Goal: Check status: Check status

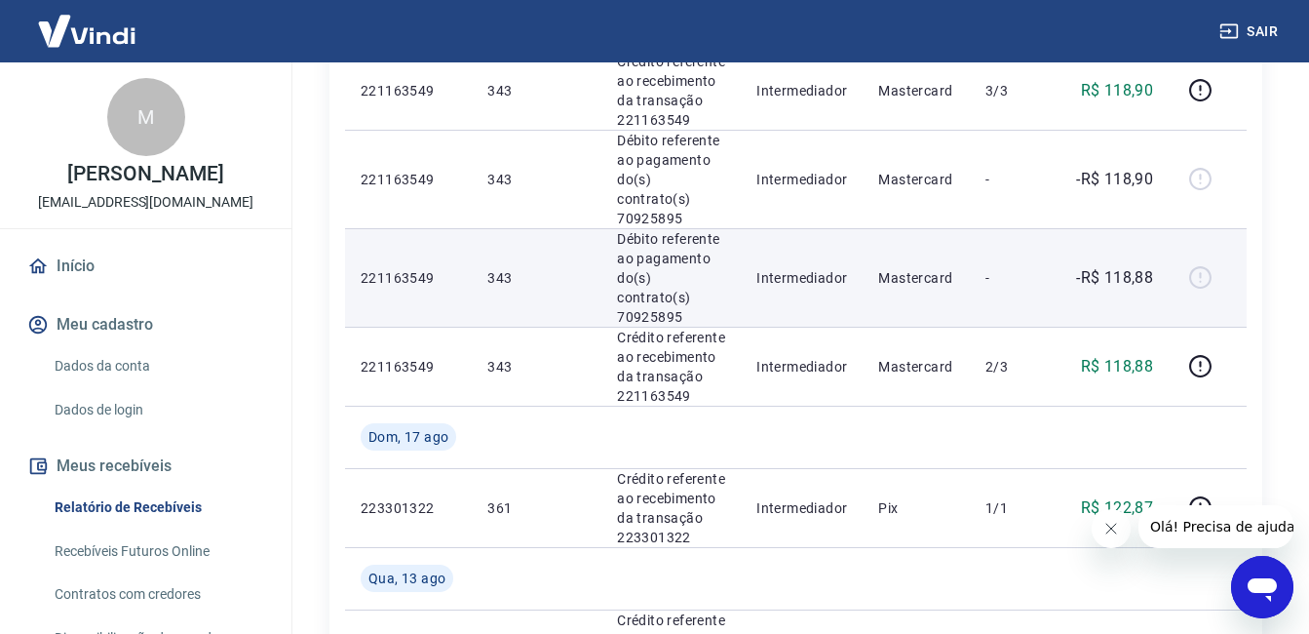
scroll to position [682, 0]
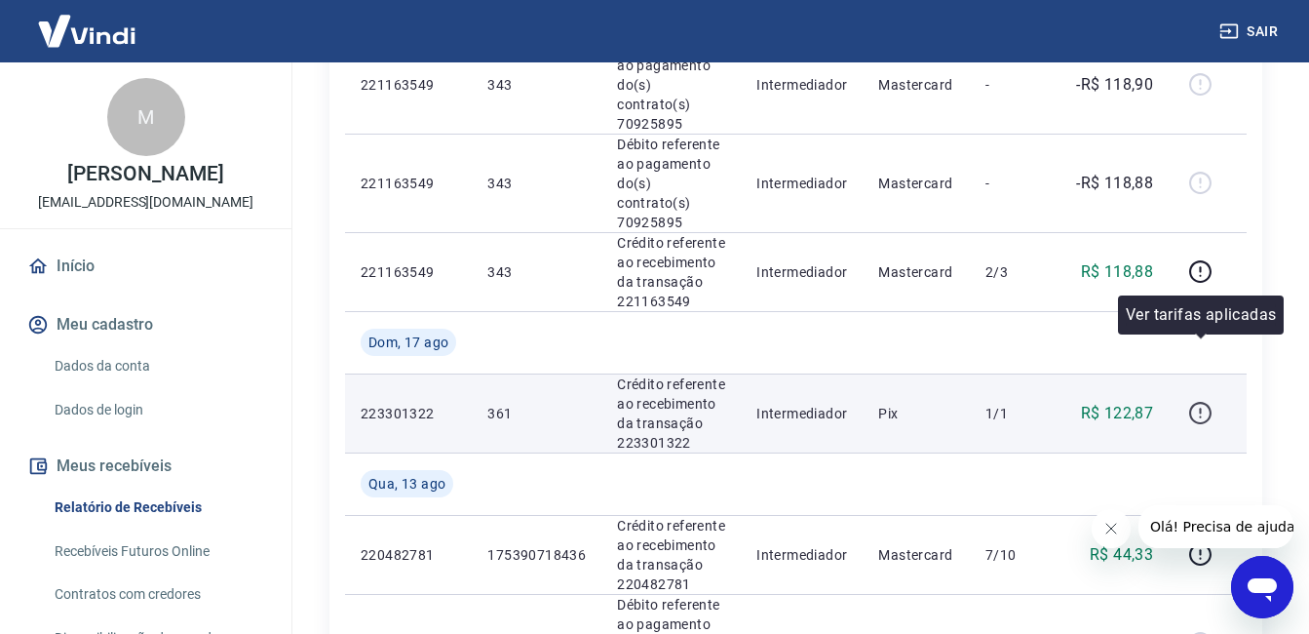
click at [1207, 401] on icon "button" at bounding box center [1200, 413] width 24 height 24
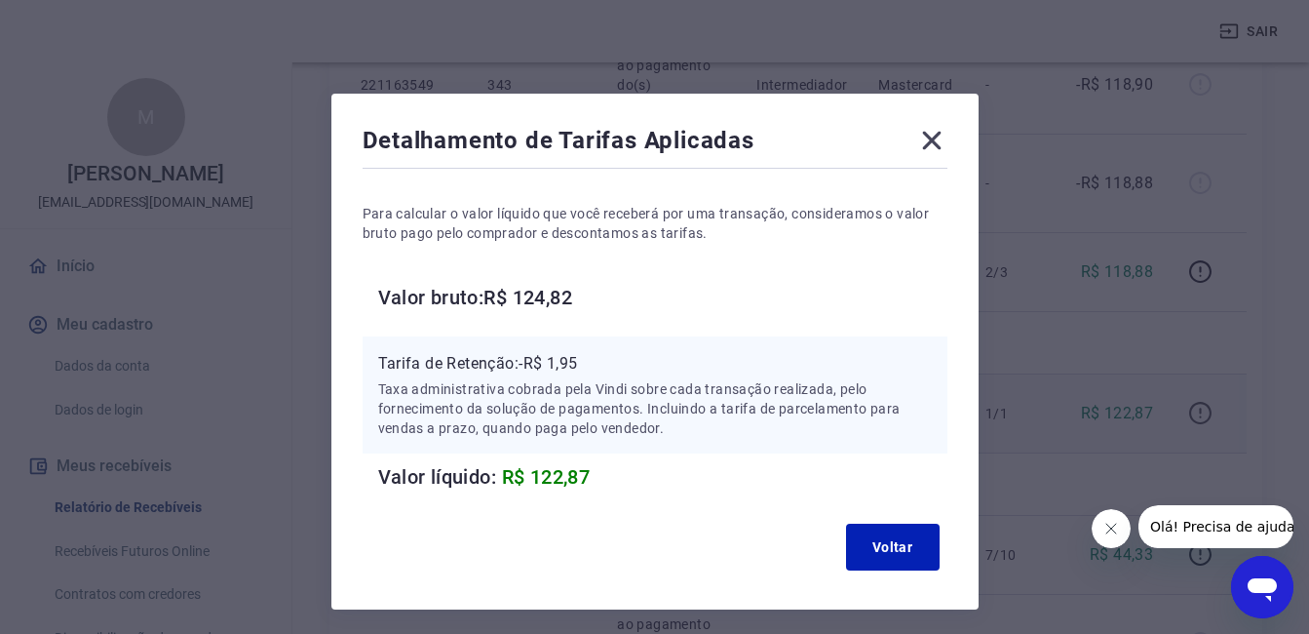
click at [1207, 350] on div "Detalhamento de Tarifas Aplicadas Para calcular o valor líquido que você recebe…" at bounding box center [654, 317] width 1309 height 634
click at [950, 148] on div "Detalhamento de Tarifas Aplicadas Para calcular o valor líquido que você recebe…" at bounding box center [654, 352] width 647 height 516
click at [926, 145] on icon at bounding box center [931, 141] width 19 height 19
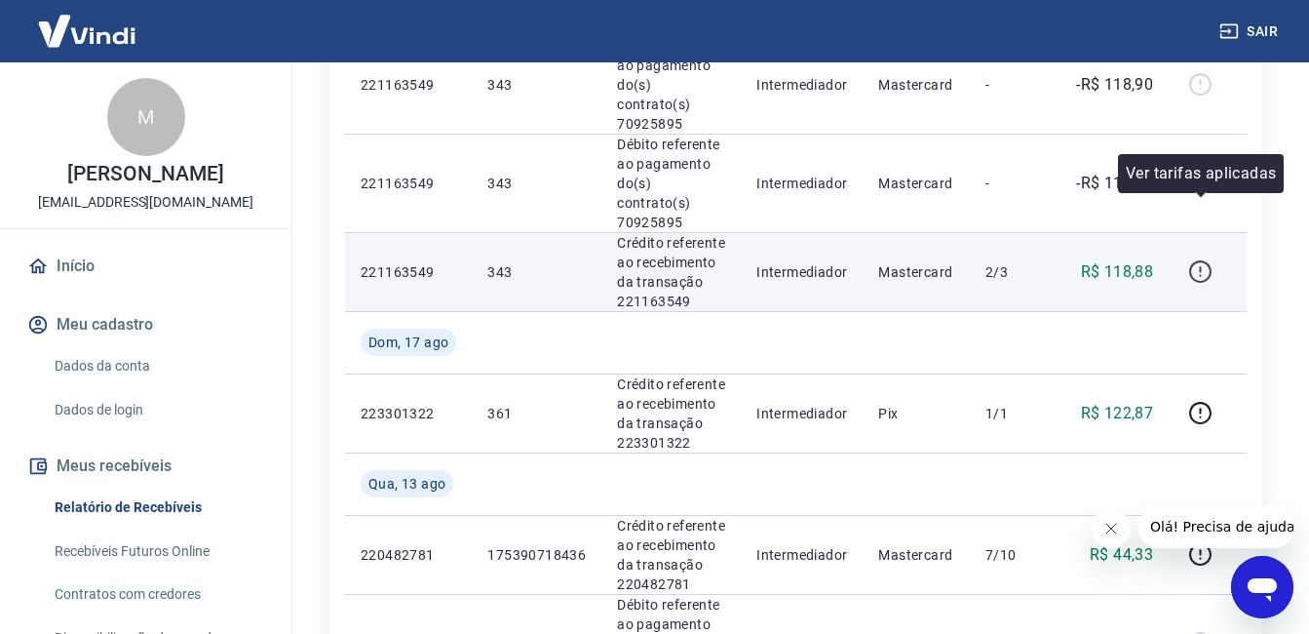
click at [1201, 266] on icon "button" at bounding box center [1200, 269] width 2 height 6
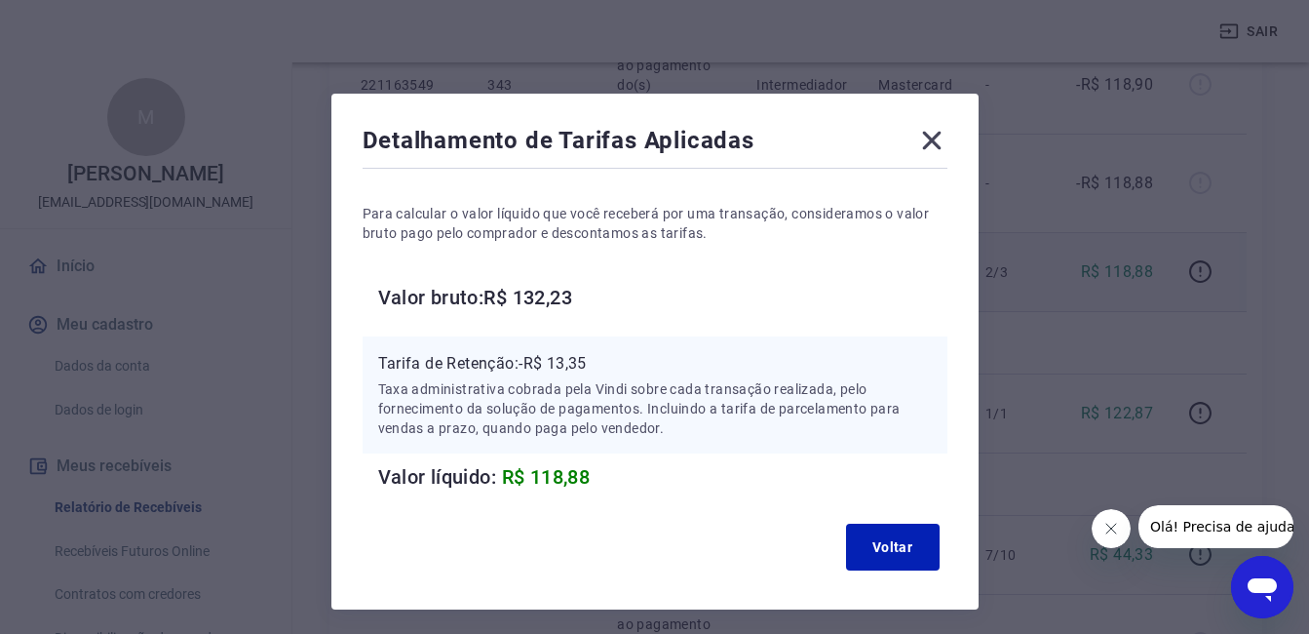
click at [932, 135] on icon at bounding box center [931, 140] width 31 height 31
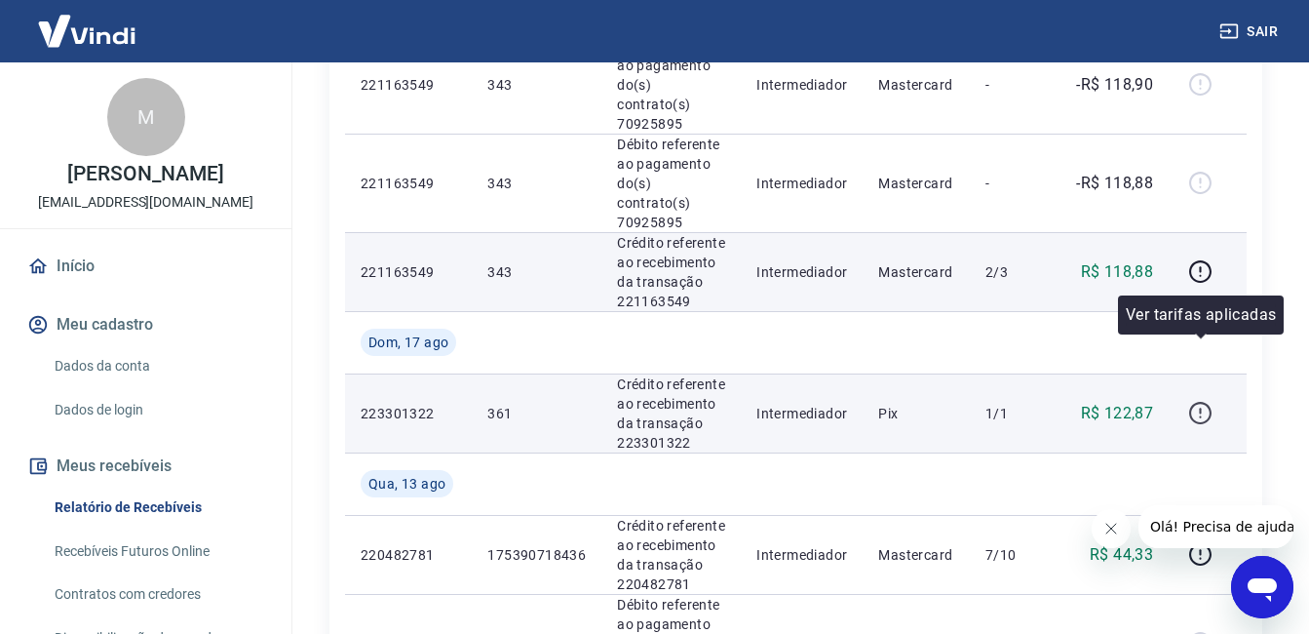
click at [1198, 401] on icon "button" at bounding box center [1200, 413] width 24 height 24
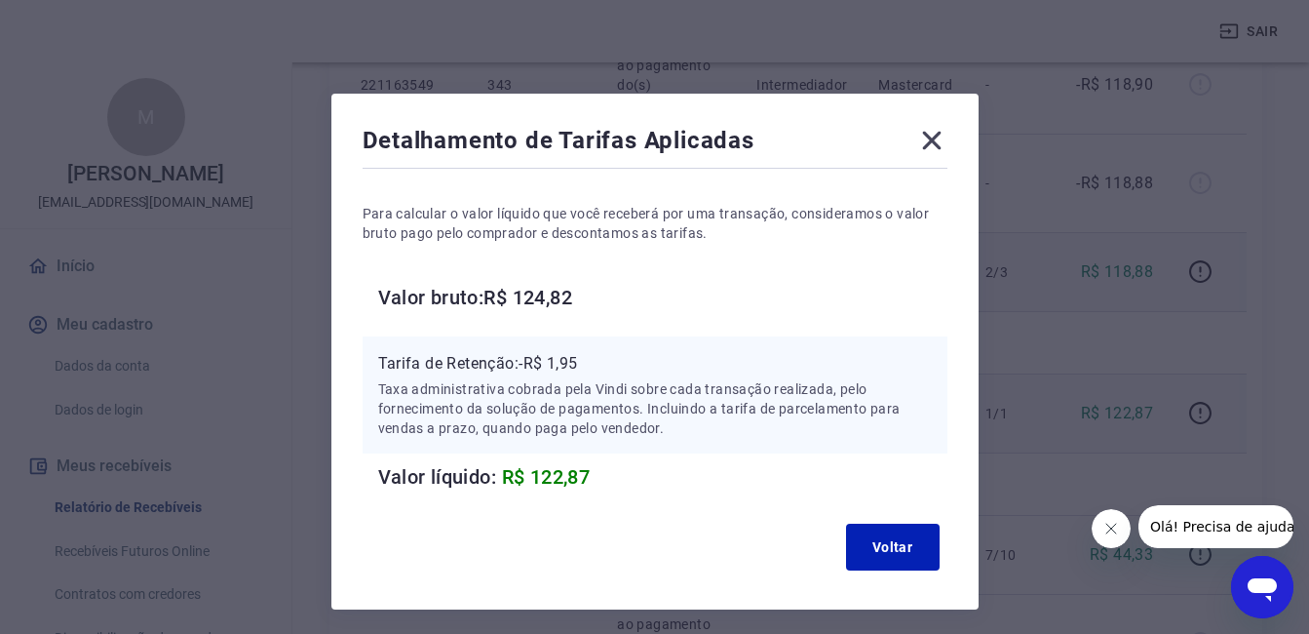
click at [930, 134] on icon at bounding box center [931, 140] width 31 height 31
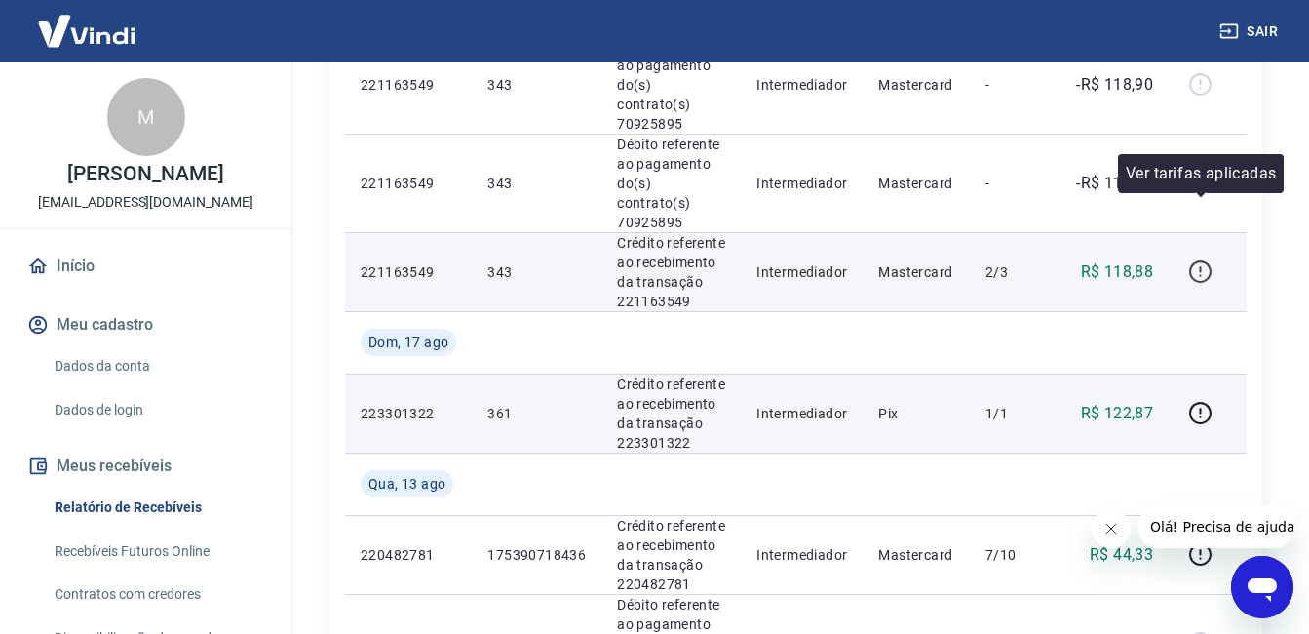
click at [1194, 260] on icon "button" at bounding box center [1200, 271] width 22 height 22
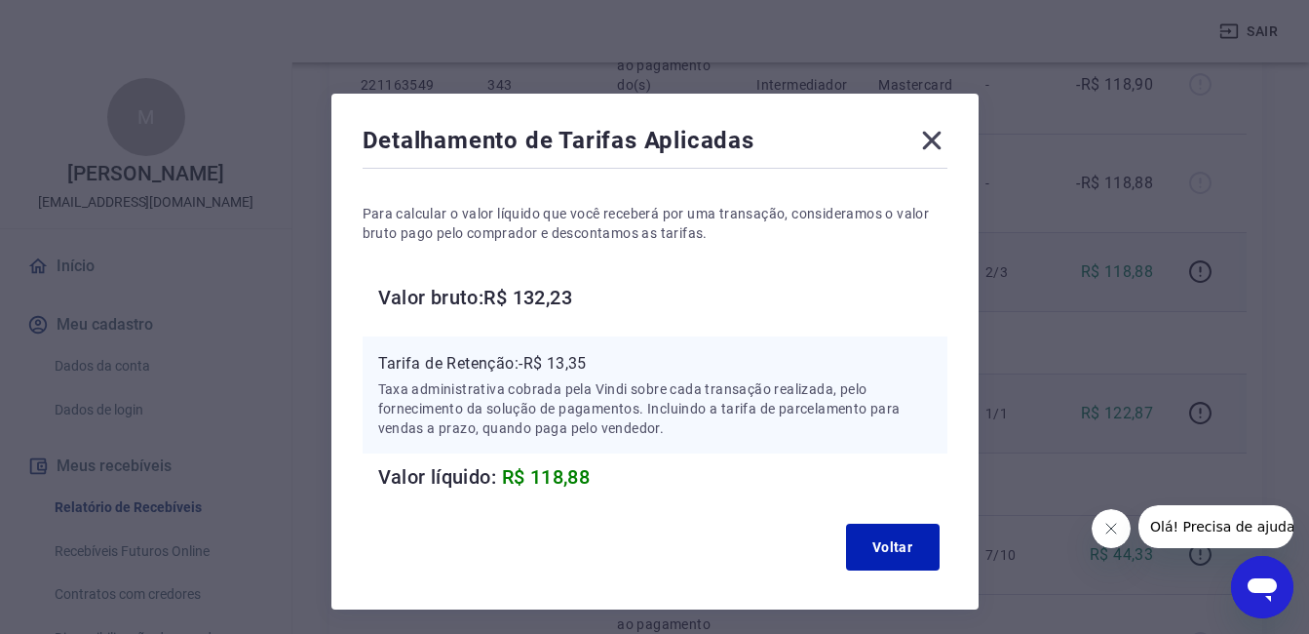
click at [927, 135] on icon at bounding box center [931, 141] width 19 height 19
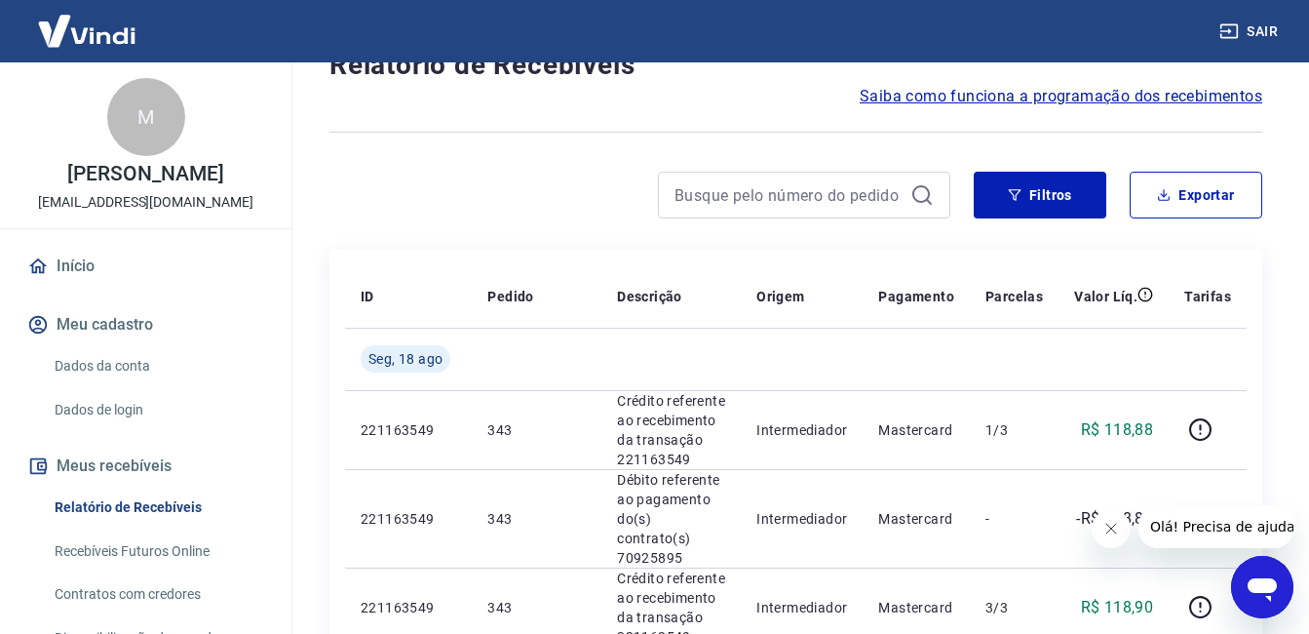
scroll to position [0, 0]
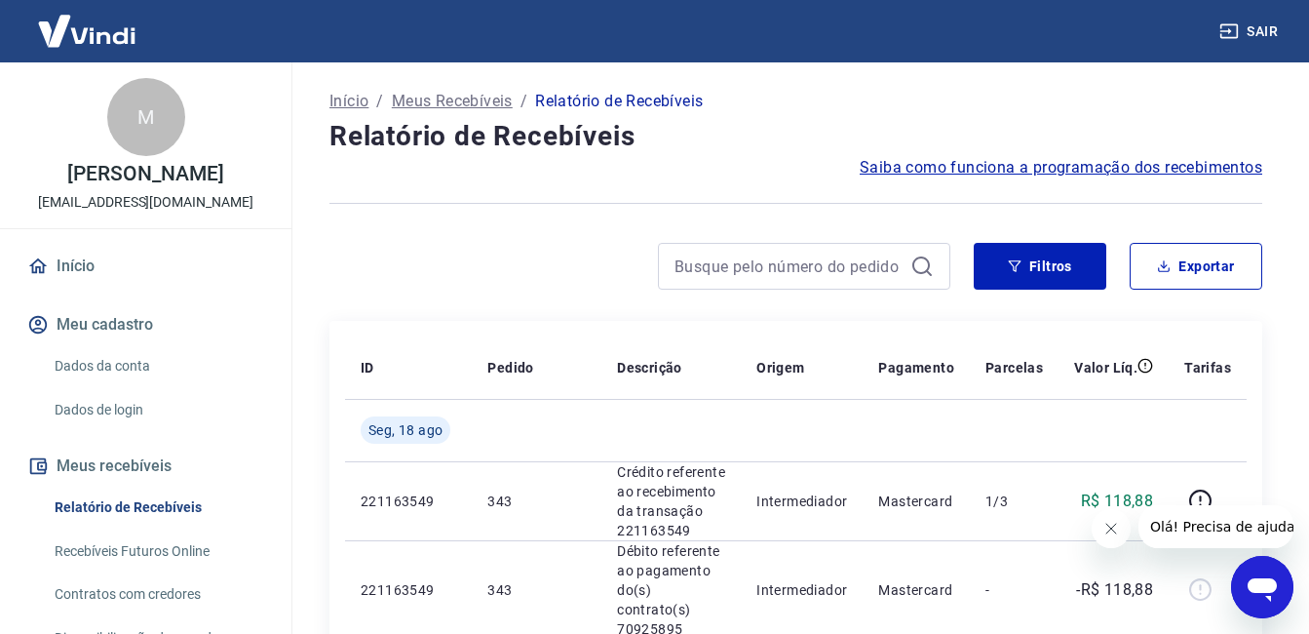
click at [1260, 28] on button "Sair" at bounding box center [1250, 32] width 70 height 36
